Goal: Information Seeking & Learning: Learn about a topic

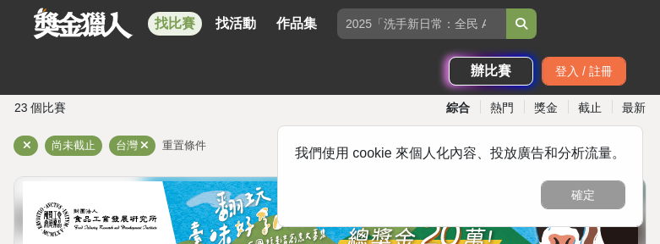
scroll to position [71, 0]
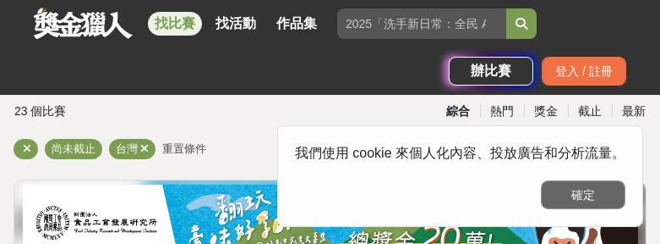
click at [583, 193] on button "確定" at bounding box center [583, 194] width 85 height 29
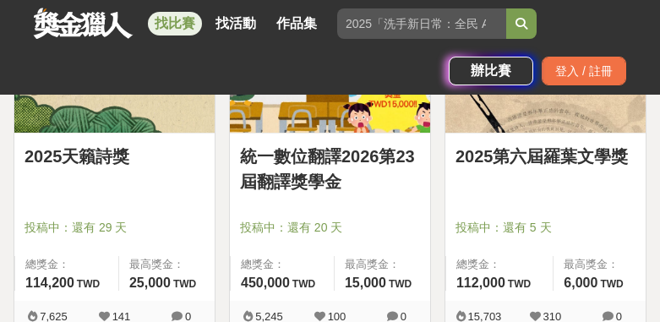
scroll to position [378, 0]
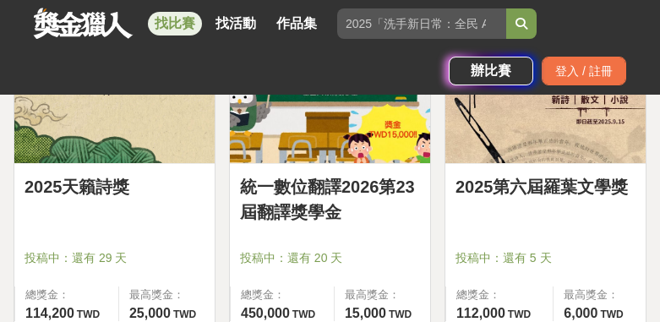
click at [313, 210] on link "統一數位翻譯2026第23屆翻譯獎學金" at bounding box center [330, 199] width 180 height 51
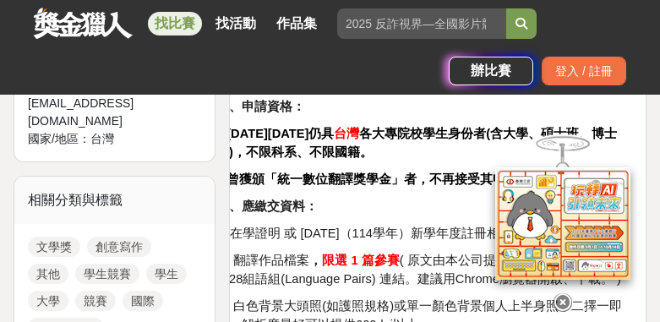
scroll to position [891, 0]
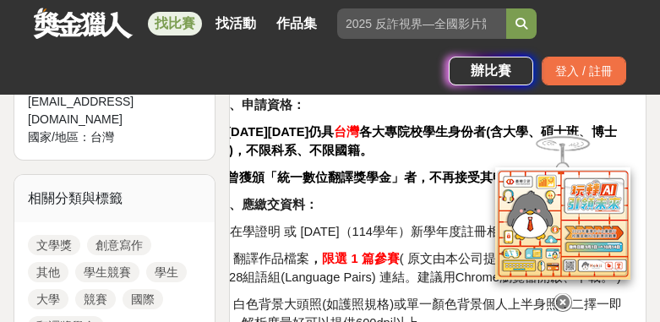
click at [564, 243] on icon at bounding box center [563, 302] width 19 height 19
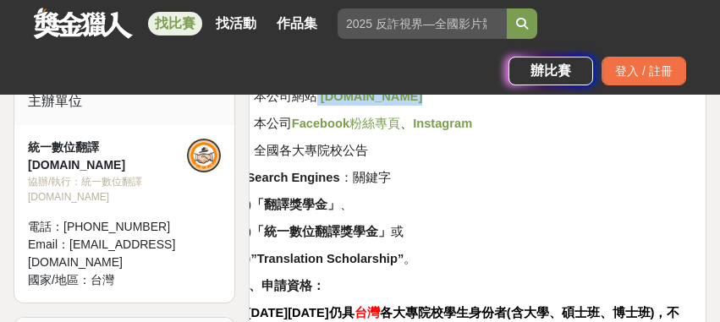
scroll to position [680, 0]
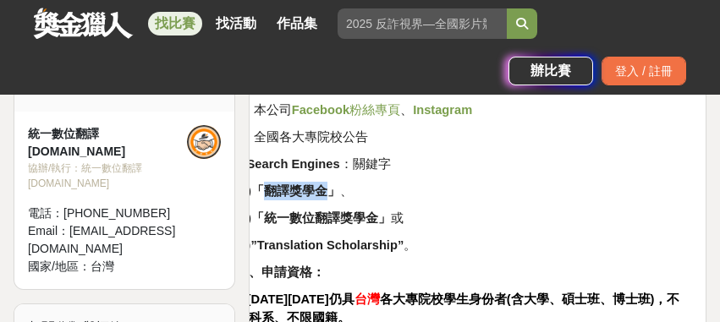
drag, startPoint x: 319, startPoint y: 194, endPoint x: 377, endPoint y: 194, distance: 58.4
click at [340, 194] on strong "「翻譯獎學金」" at bounding box center [295, 191] width 89 height 14
copy strong "翻譯獎學金"
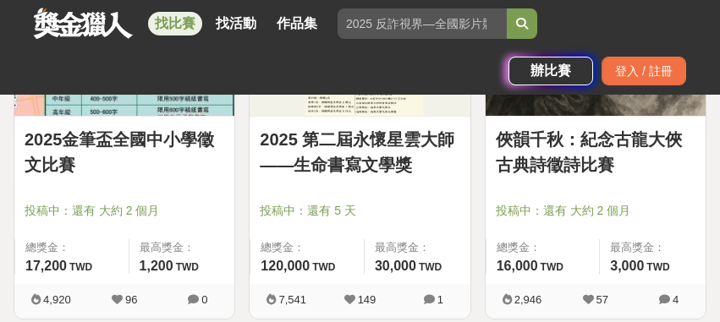
scroll to position [793, 0]
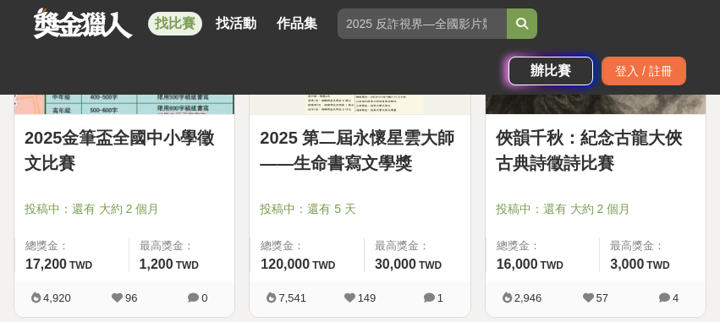
click at [426, 196] on div "2025 第二屆永懷星雲大師——生命書寫文學獎 投稿中：還有 5 天 總獎金： 120,000 120,000 TWD 最高獎金： 30,000 TWD" at bounding box center [359, 198] width 220 height 167
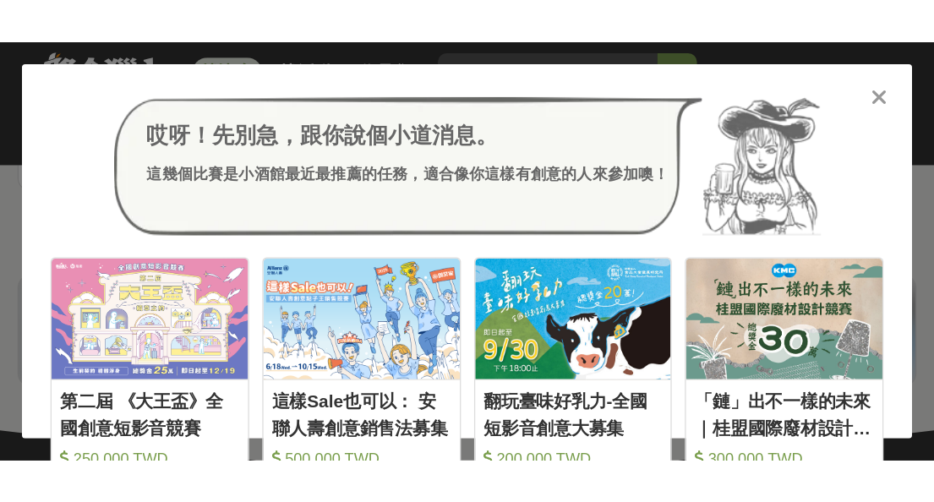
scroll to position [2421, 0]
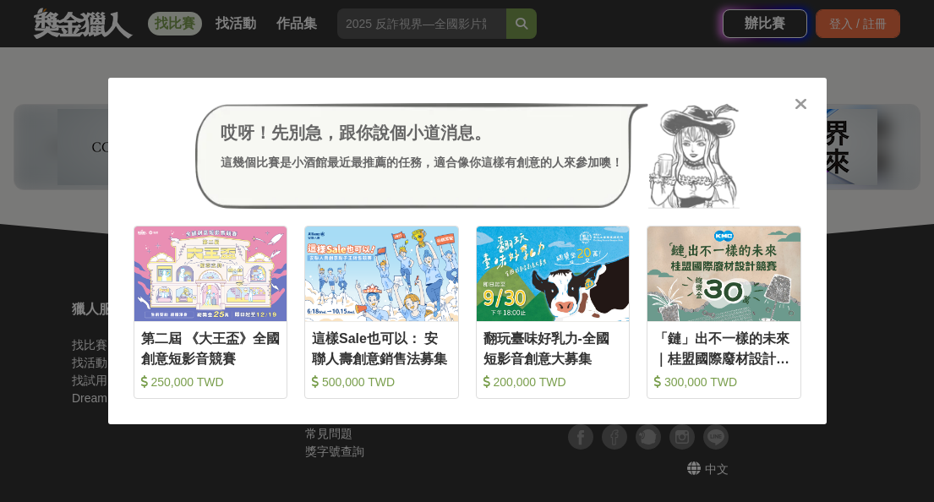
click at [660, 99] on icon at bounding box center [801, 104] width 13 height 17
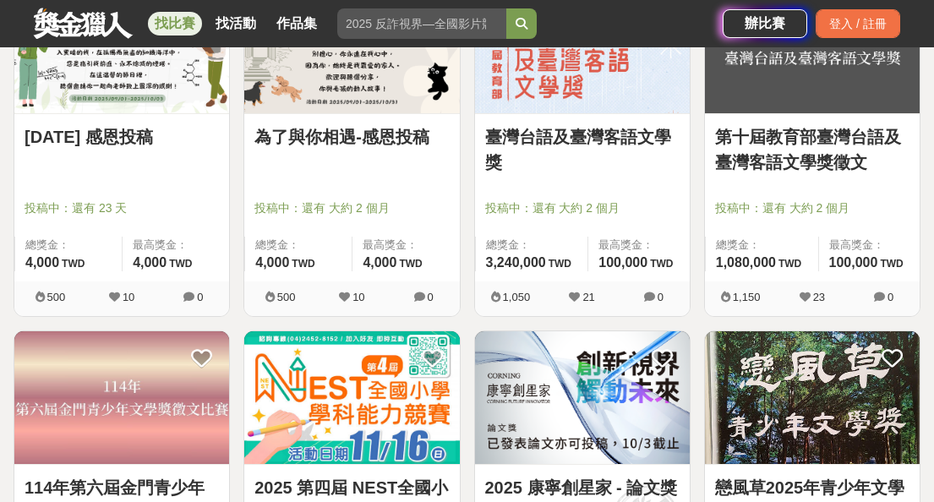
scroll to position [1389, 0]
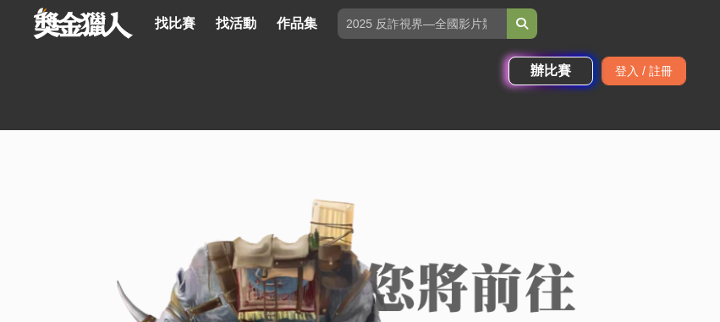
scroll to position [370, 0]
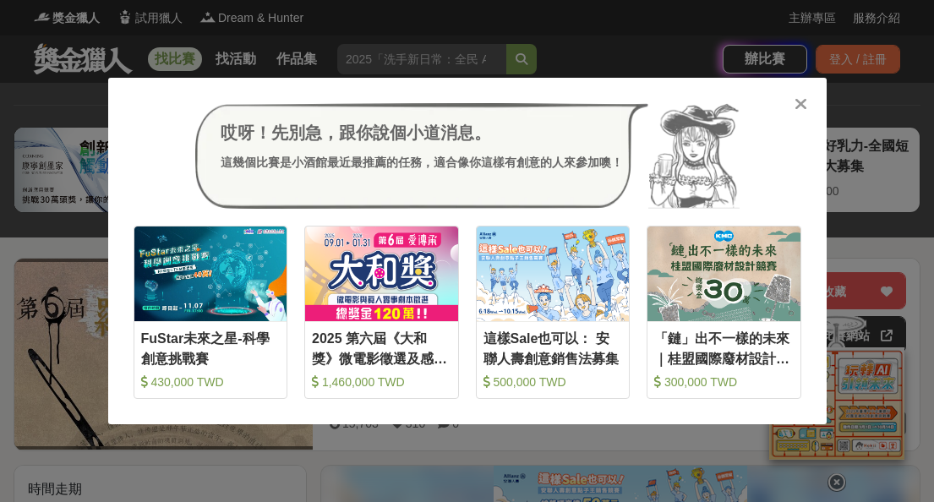
scroll to position [305, 0]
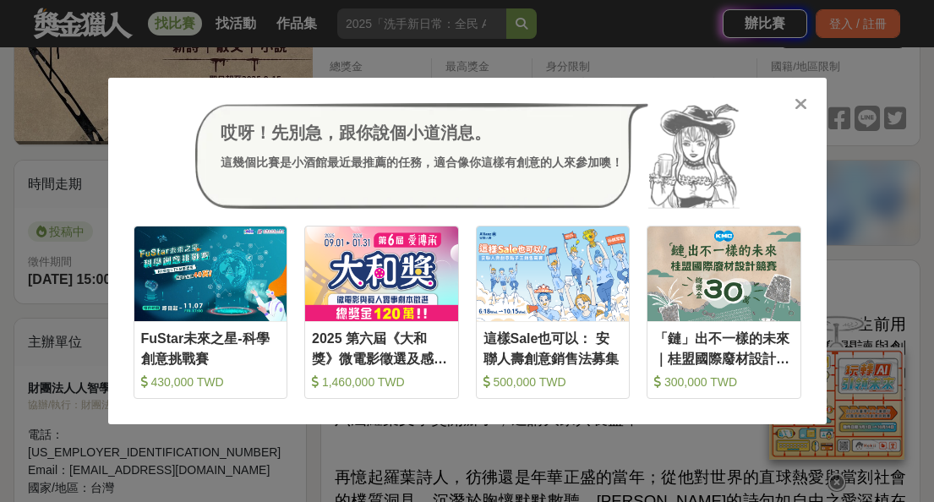
click at [719, 102] on icon at bounding box center [801, 104] width 13 height 17
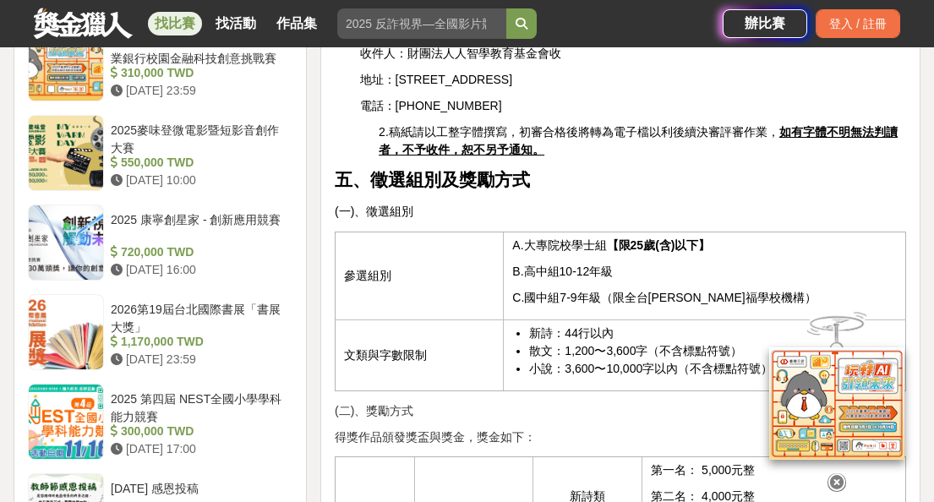
scroll to position [1481, 0]
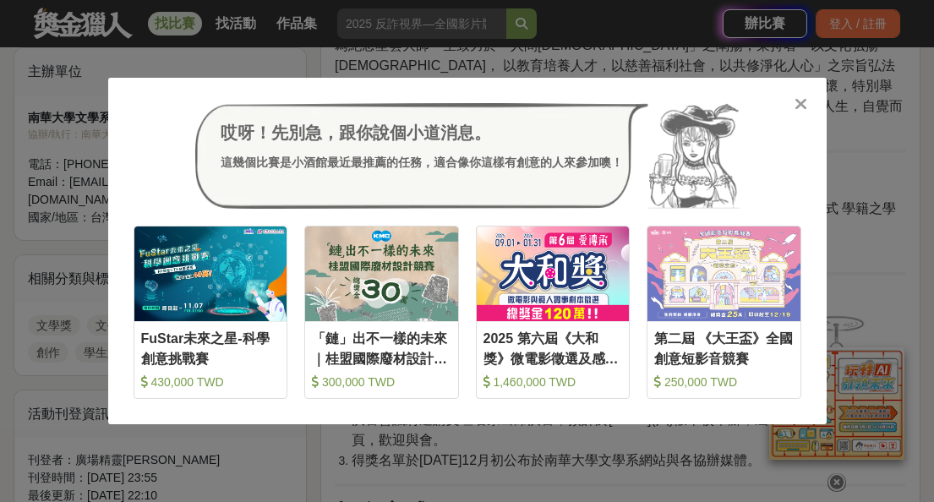
scroll to position [633, 0]
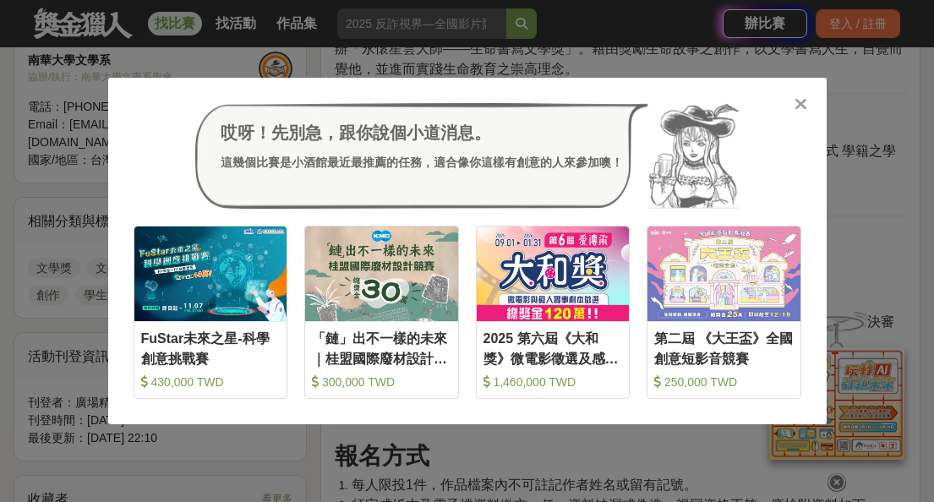
click at [719, 102] on icon at bounding box center [801, 104] width 13 height 17
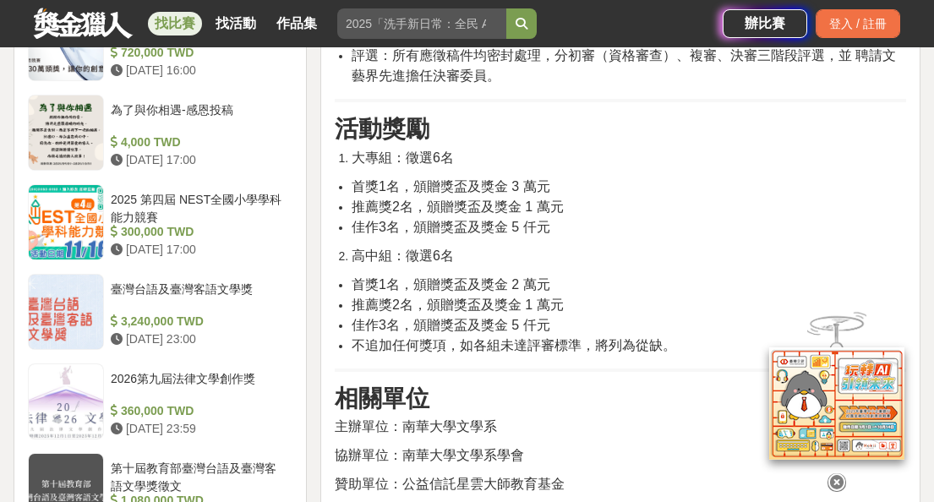
scroll to position [1593, 0]
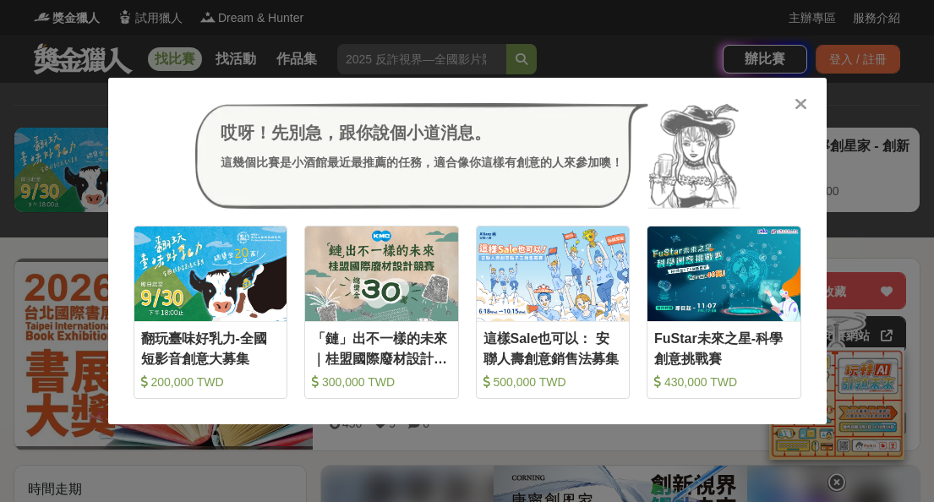
click at [719, 102] on icon at bounding box center [801, 104] width 13 height 17
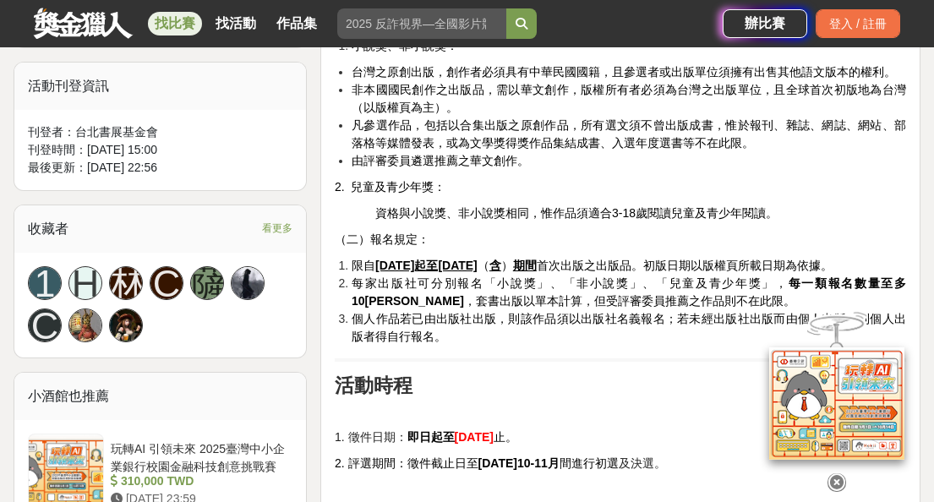
scroll to position [1105, 0]
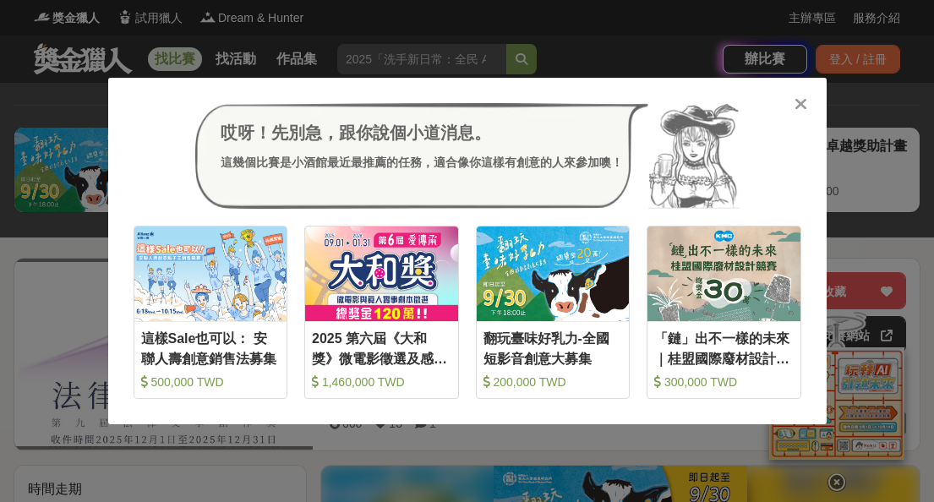
click at [719, 105] on div at bounding box center [801, 103] width 17 height 17
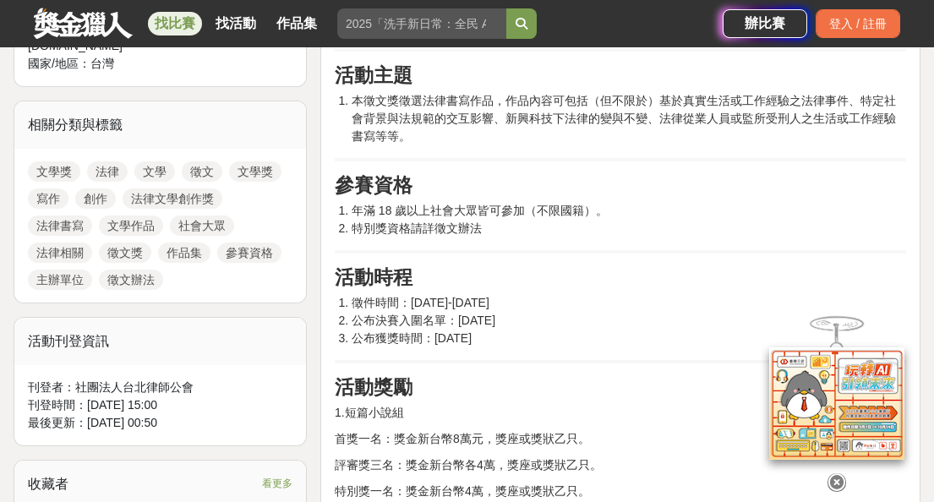
scroll to position [731, 0]
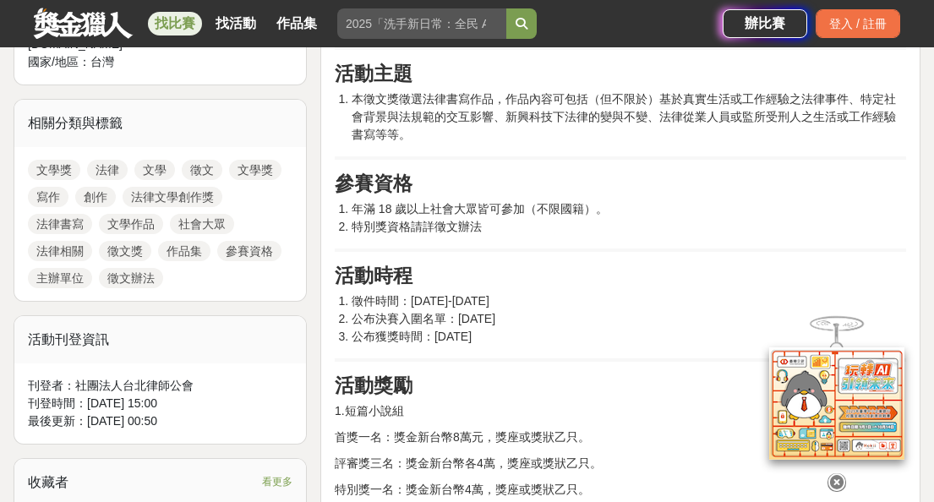
click at [719, 321] on icon at bounding box center [837, 483] width 19 height 19
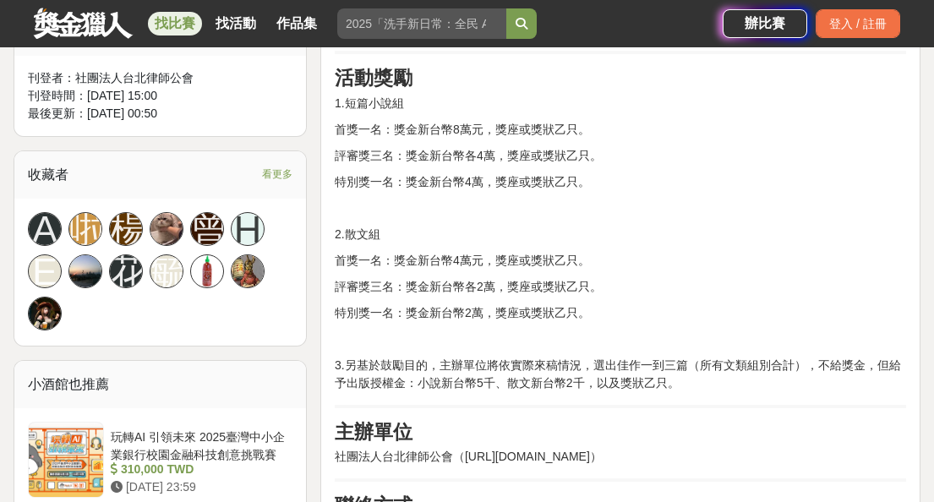
scroll to position [1073, 0]
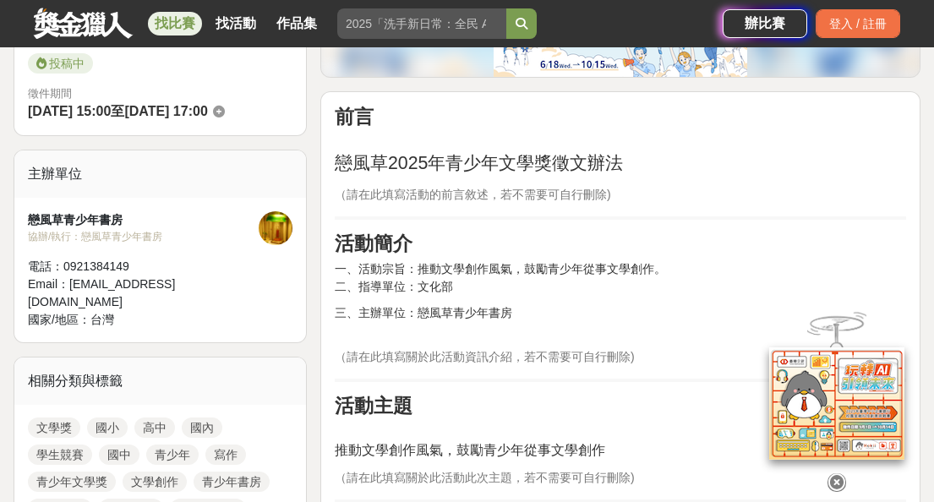
scroll to position [506, 0]
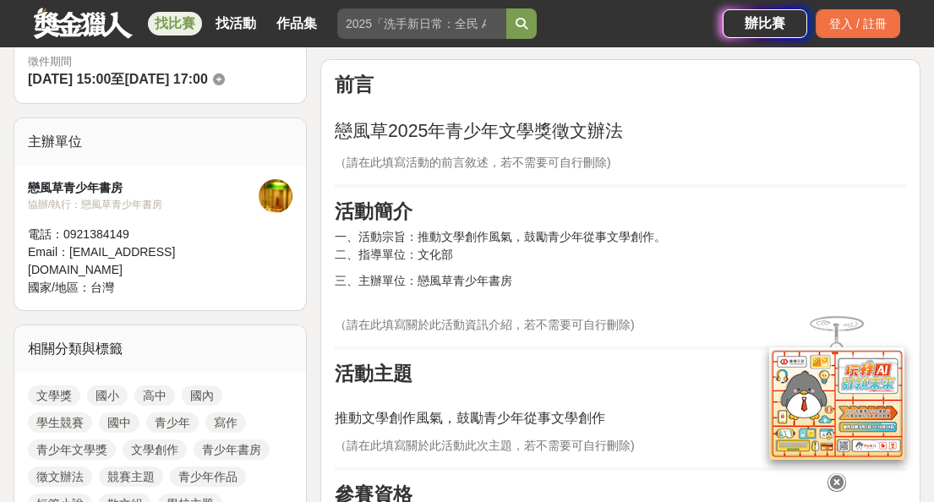
click at [547, 159] on span "（請在此填寫活動的前言敘述，若不需要可自行刪除)" at bounding box center [473, 163] width 277 height 14
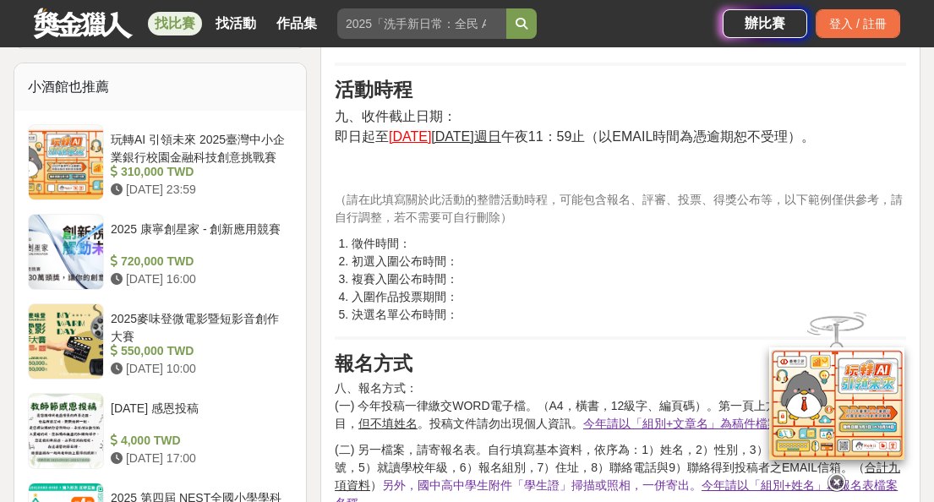
scroll to position [1442, 0]
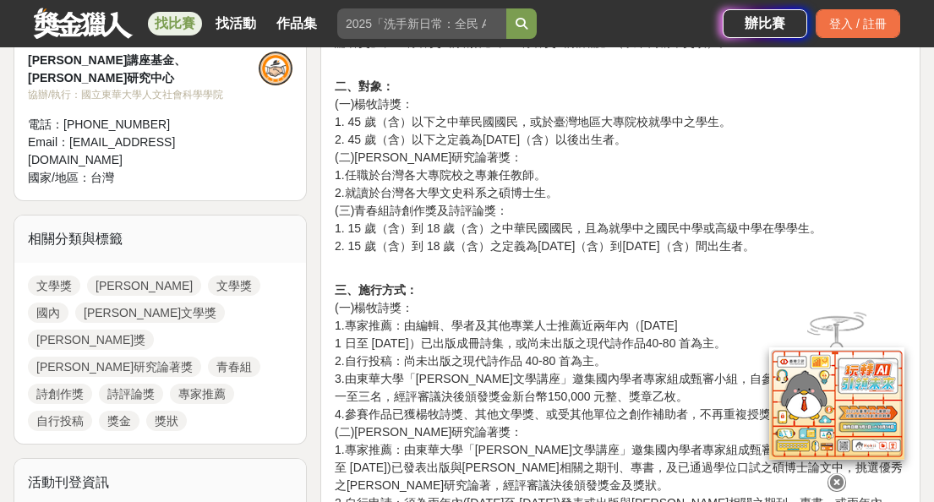
scroll to position [638, 0]
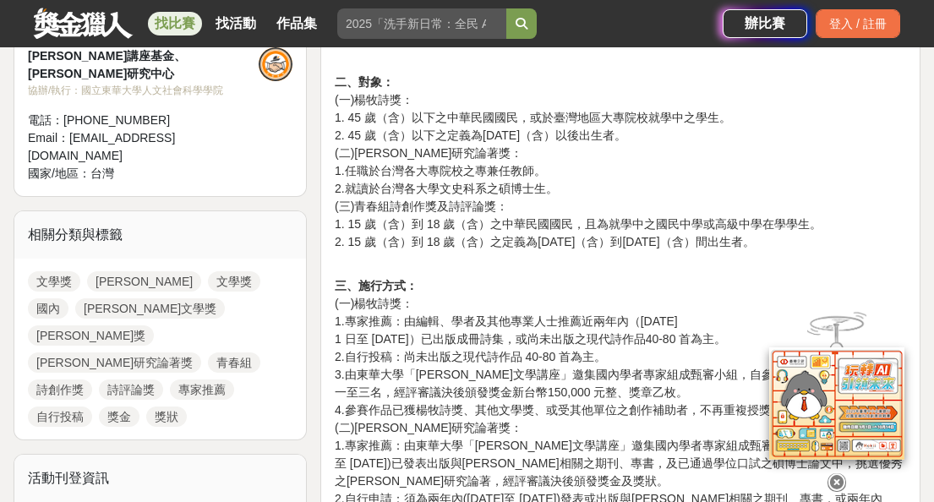
click at [719, 321] on icon at bounding box center [837, 480] width 19 height 19
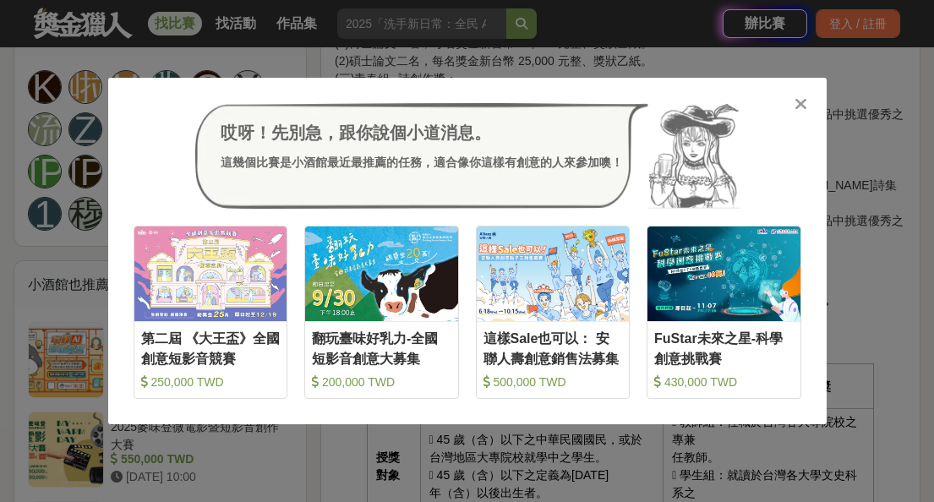
scroll to position [1282, 0]
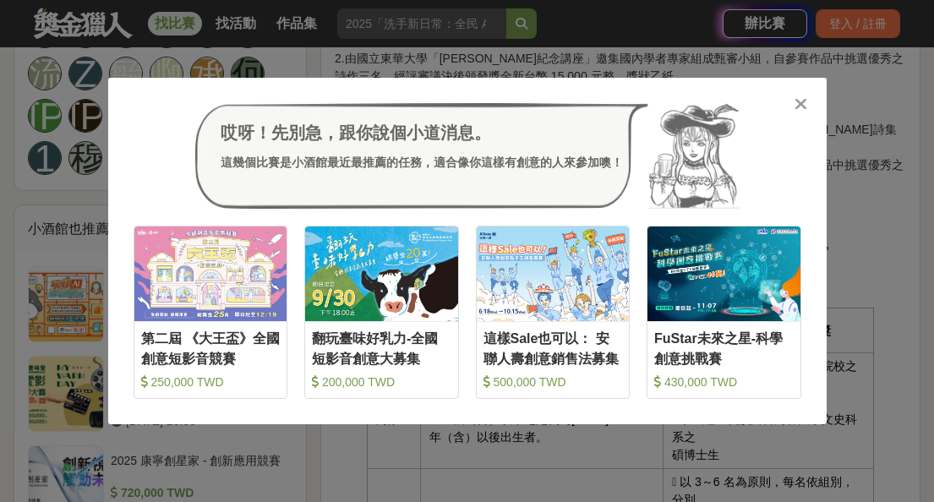
click at [719, 100] on icon at bounding box center [801, 104] width 13 height 17
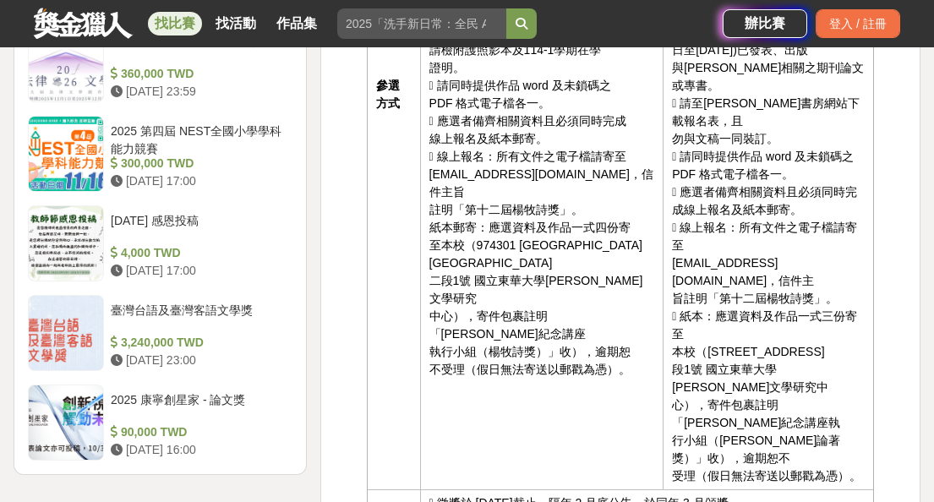
scroll to position [2241, 0]
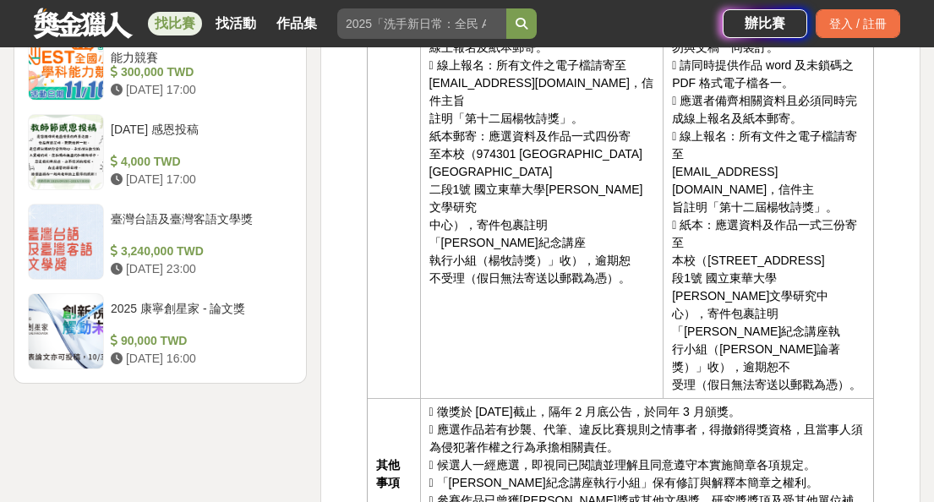
click at [542, 215] on td " 專家推薦：由編輯、學者及其他專業人 士推薦近兩年內（2023 年 1 月 1 日至 2024 年 12 月 31 日）已出版成冊詩集， 或尚未出版之現代詩…" at bounding box center [542, 3] width 244 height 791
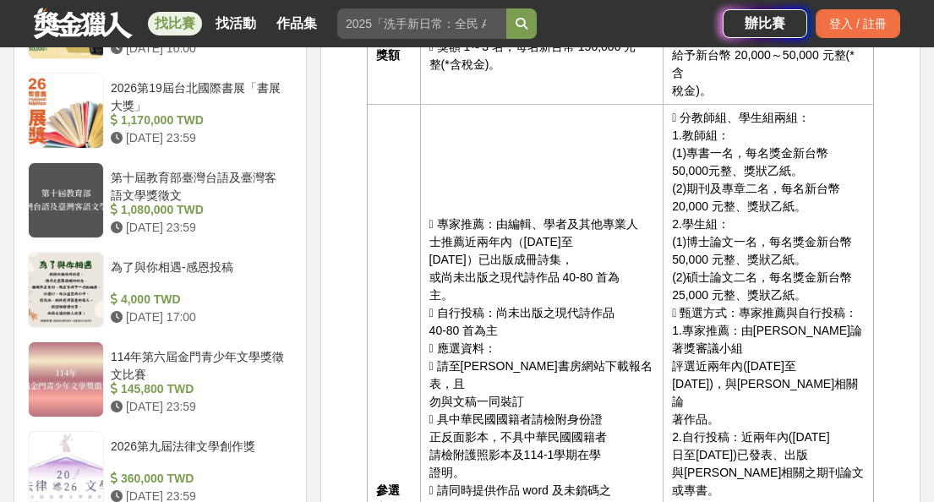
scroll to position [1730, 0]
